Goal: Information Seeking & Learning: Learn about a topic

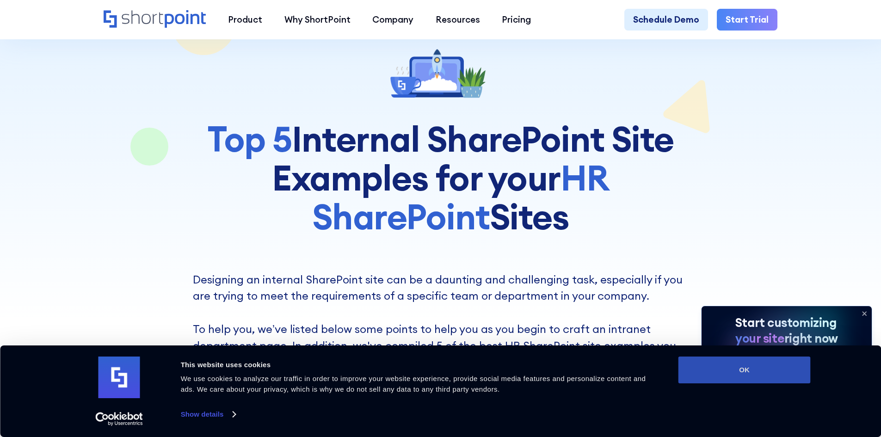
scroll to position [93, 0]
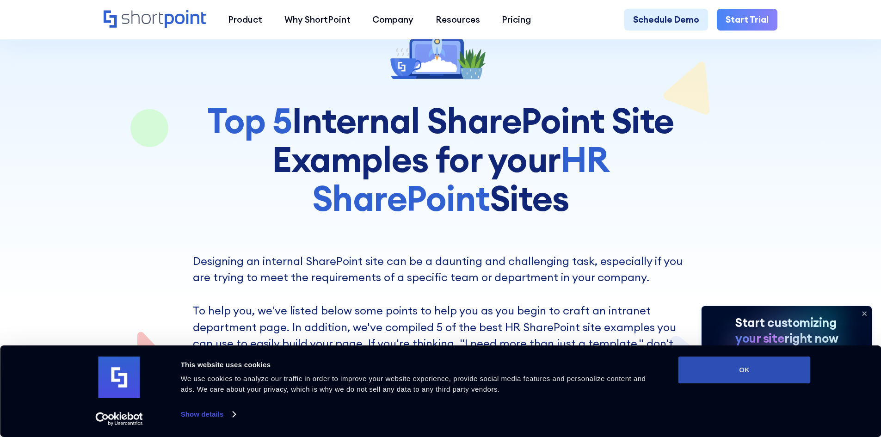
click at [754, 377] on button "OK" at bounding box center [745, 370] width 132 height 27
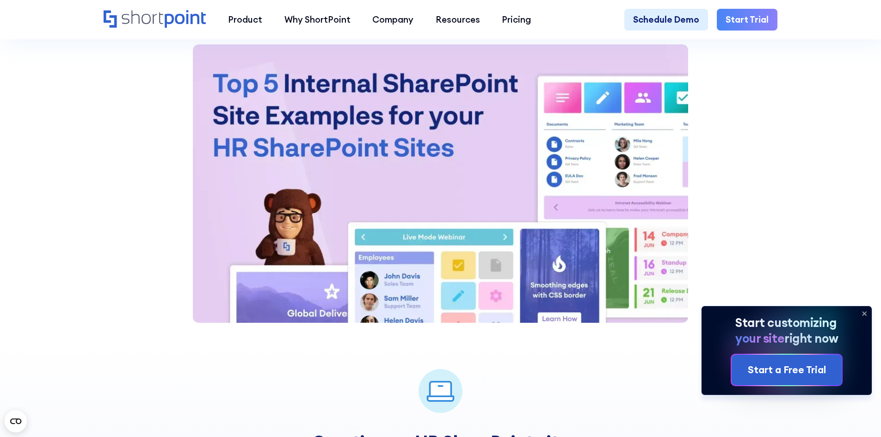
scroll to position [1296, 0]
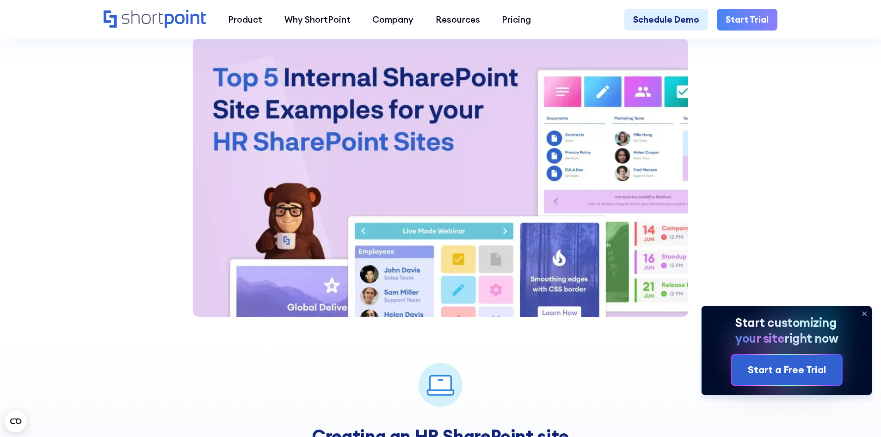
click at [862, 314] on icon at bounding box center [864, 313] width 15 height 15
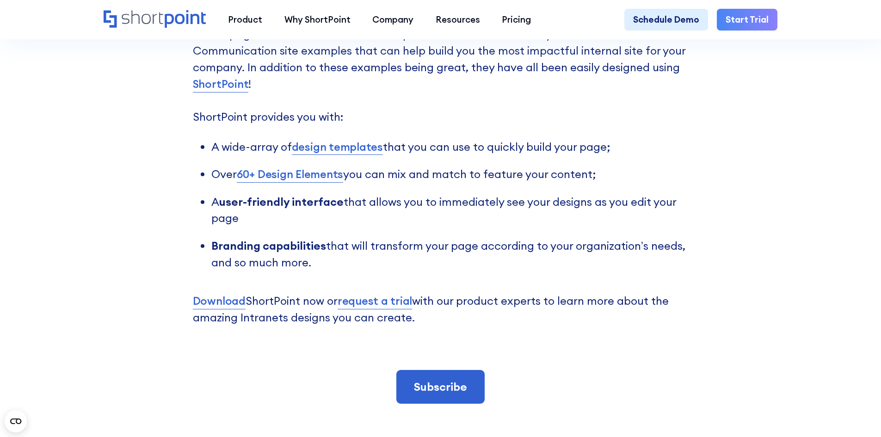
scroll to position [2406, 0]
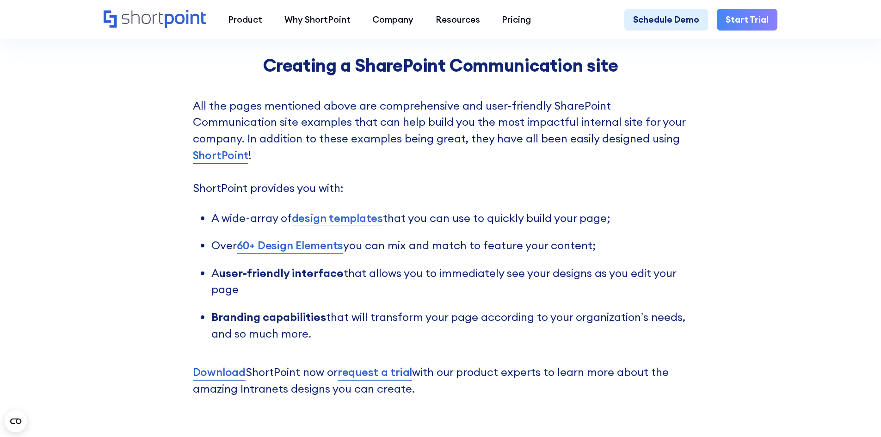
click at [321, 254] on link "60+ Design Elements" at bounding box center [290, 245] width 106 height 17
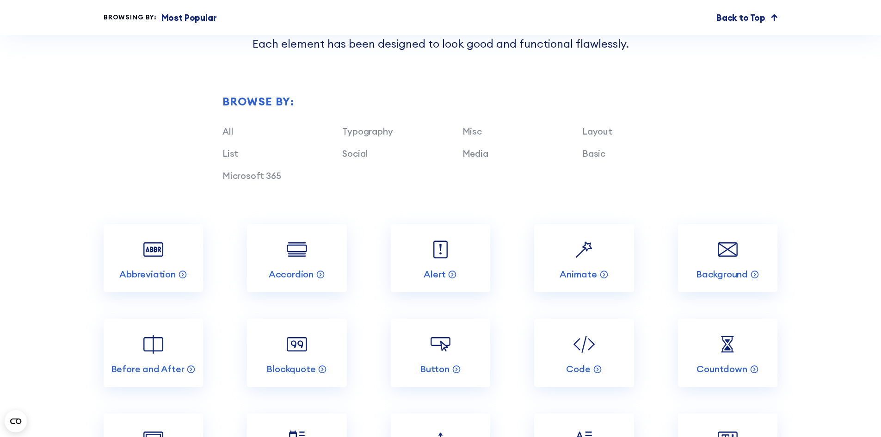
scroll to position [1018, 0]
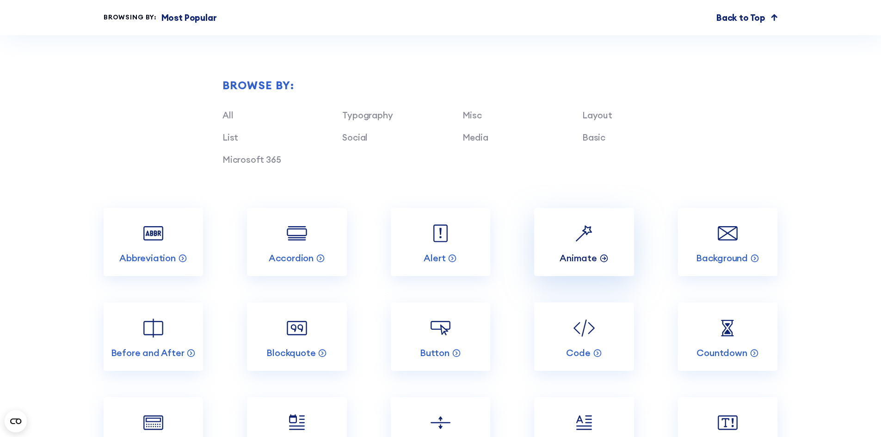
click at [575, 262] on p "Animate" at bounding box center [578, 258] width 37 height 12
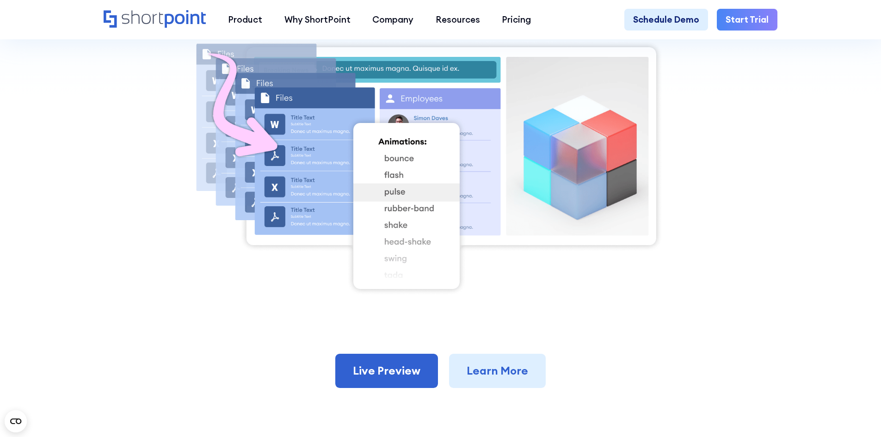
scroll to position [416, 0]
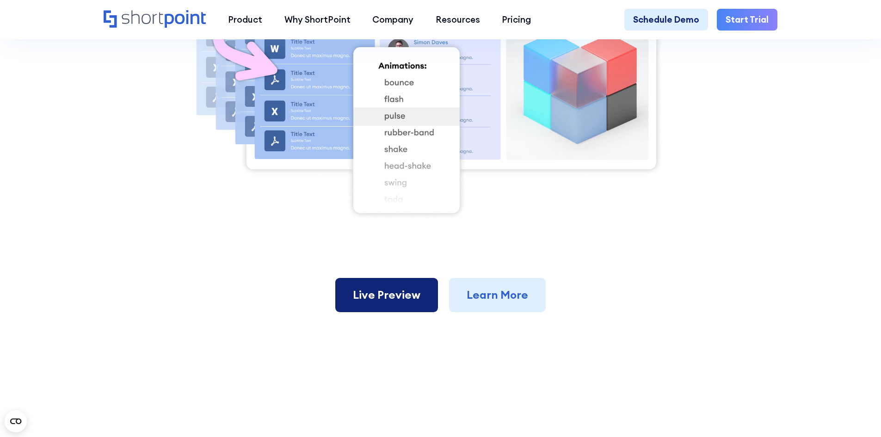
click at [381, 310] on link "Live Preview" at bounding box center [386, 295] width 103 height 34
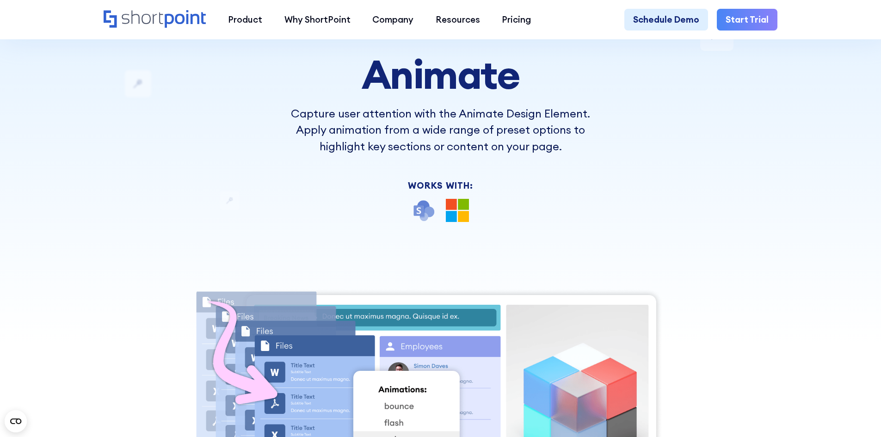
scroll to position [0, 0]
